Goal: Navigation & Orientation: Find specific page/section

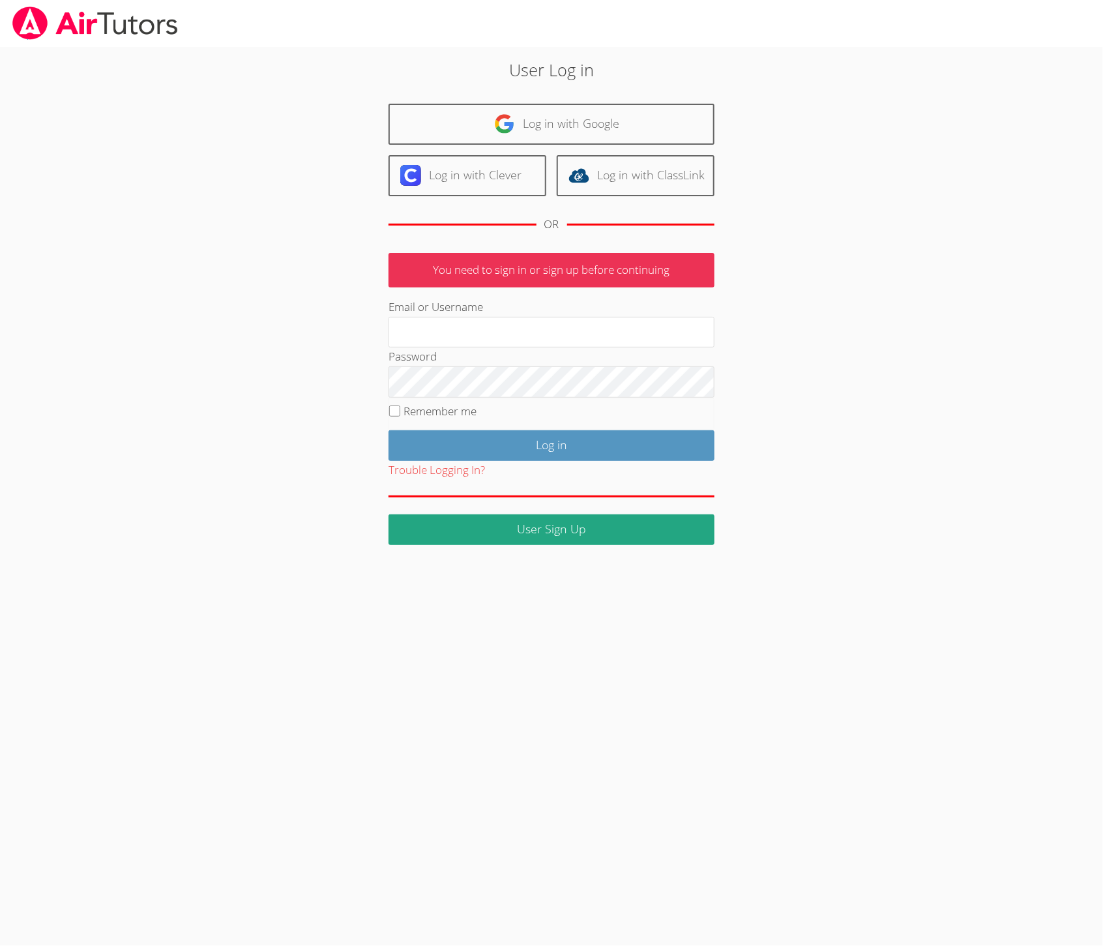
type input "[PERSON_NAME][EMAIL_ADDRESS][PERSON_NAME][DOMAIN_NAME]"
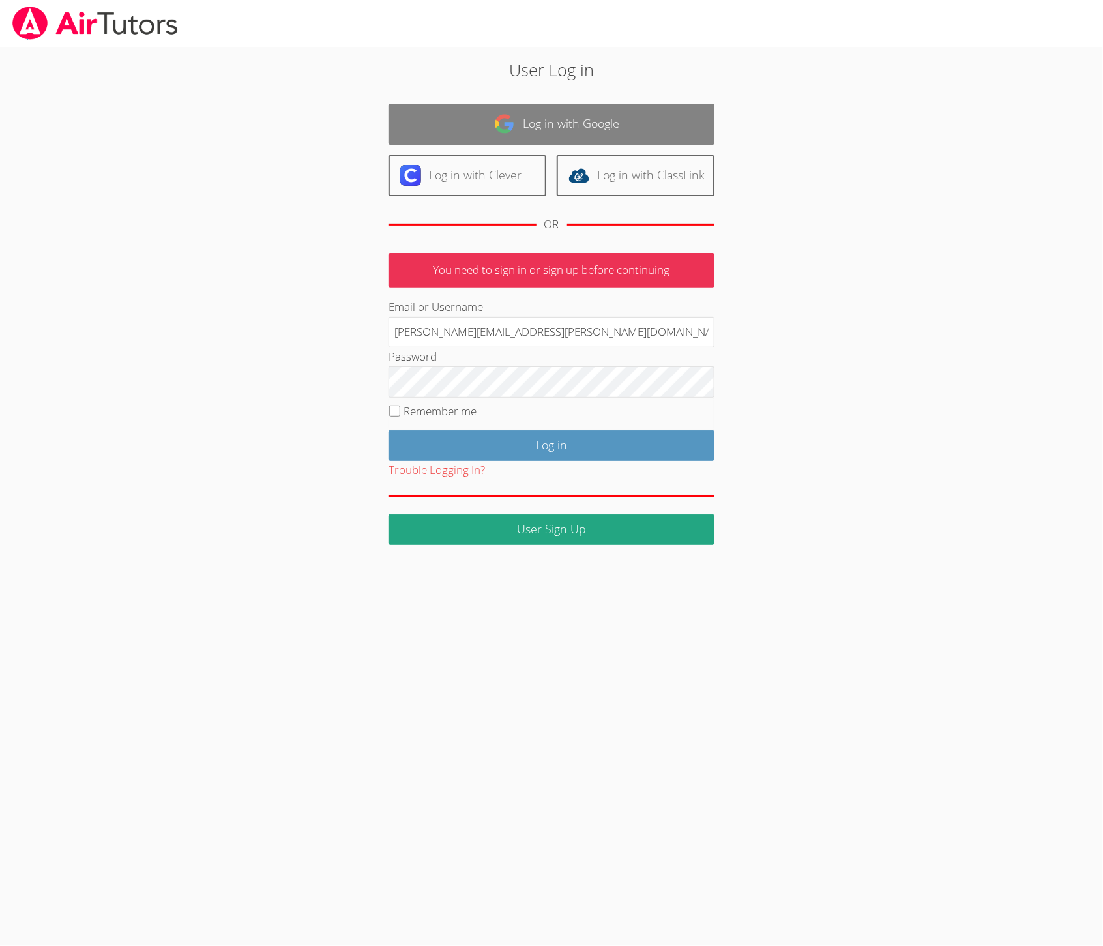
click at [500, 128] on img at bounding box center [504, 123] width 21 height 21
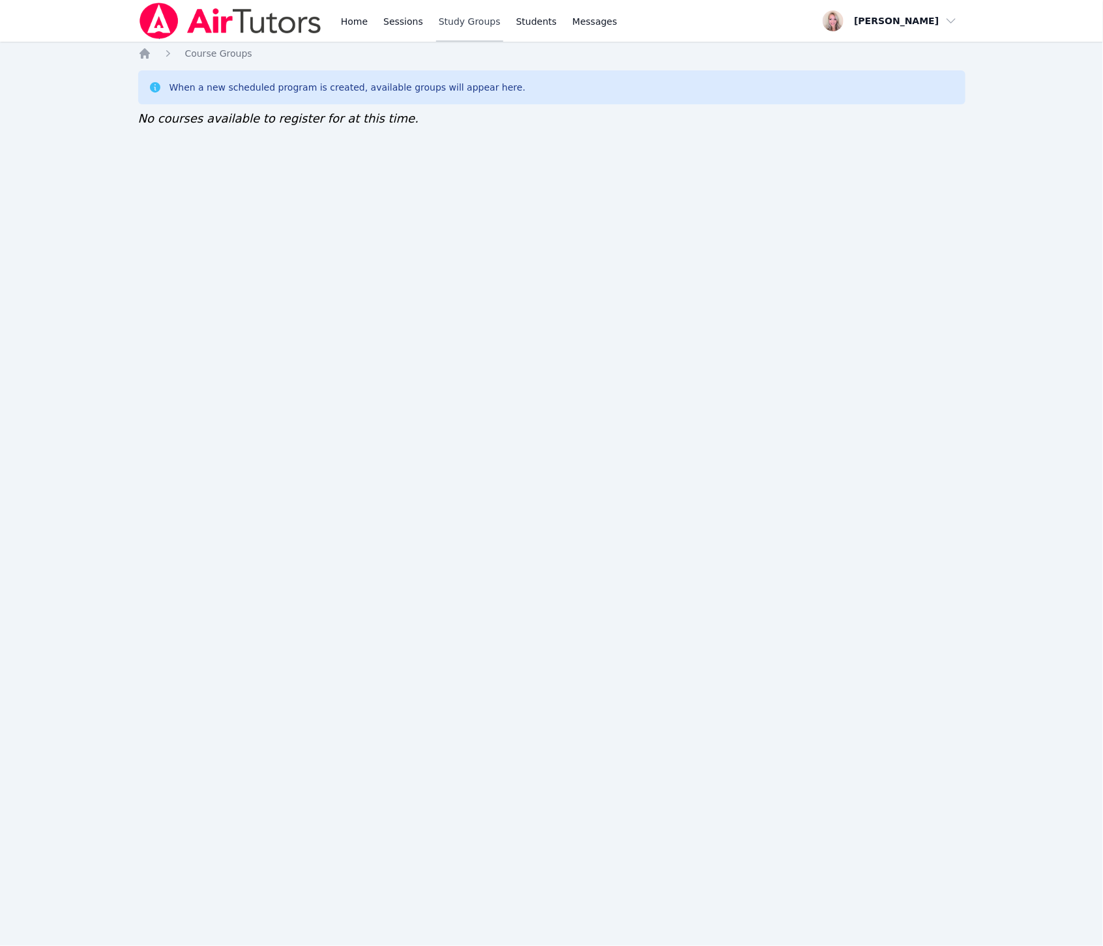
click at [466, 23] on link "Study Groups" at bounding box center [469, 21] width 67 height 42
